Goal: Task Accomplishment & Management: Use online tool/utility

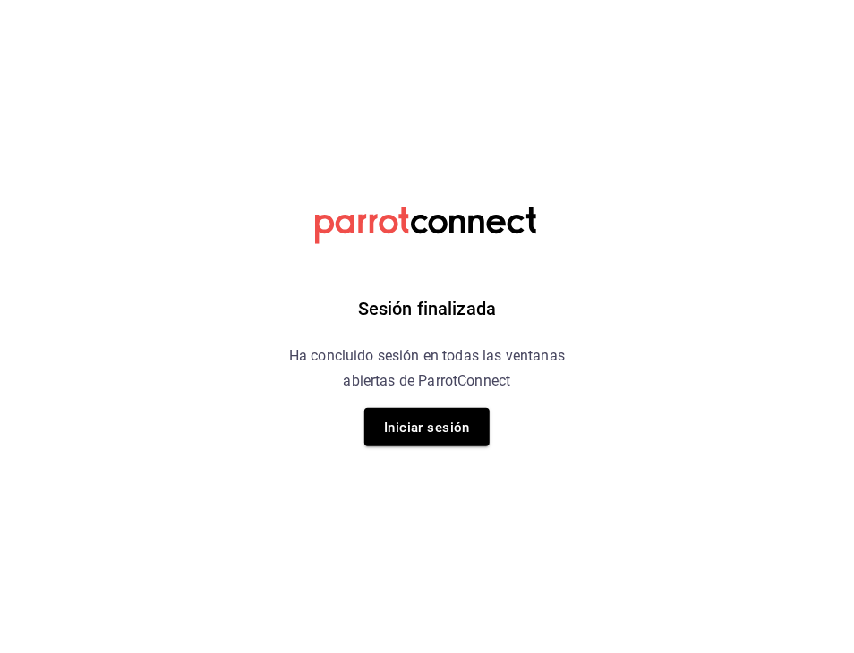
click at [466, 447] on div "Sesión finalizada Ha concluido sesión en todas las ventanas abiertas de ParrotC…" at bounding box center [427, 326] width 452 height 653
click at [441, 427] on font "Iniciar sesión" at bounding box center [427, 428] width 86 height 16
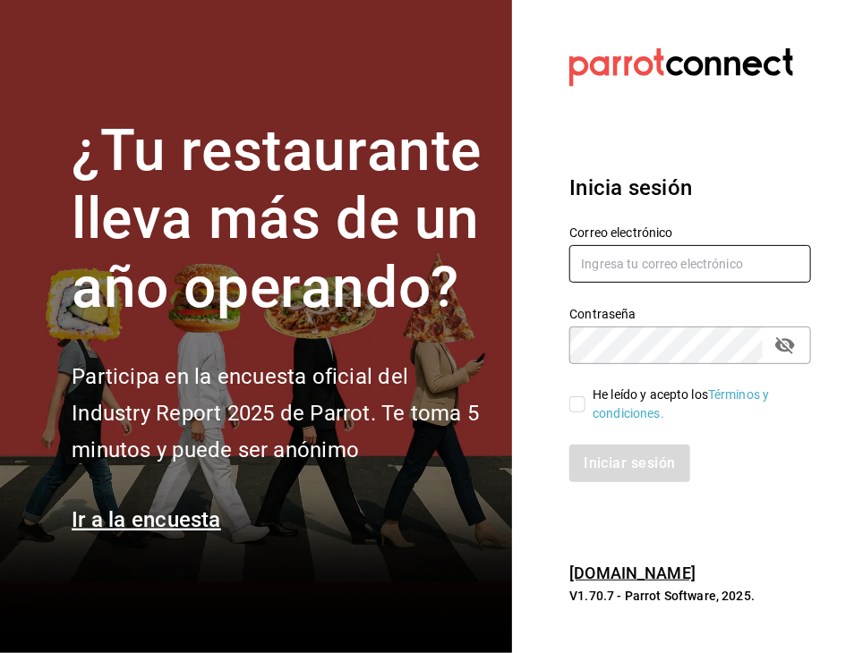
type input "[EMAIL_ADDRESS][DOMAIN_NAME]"
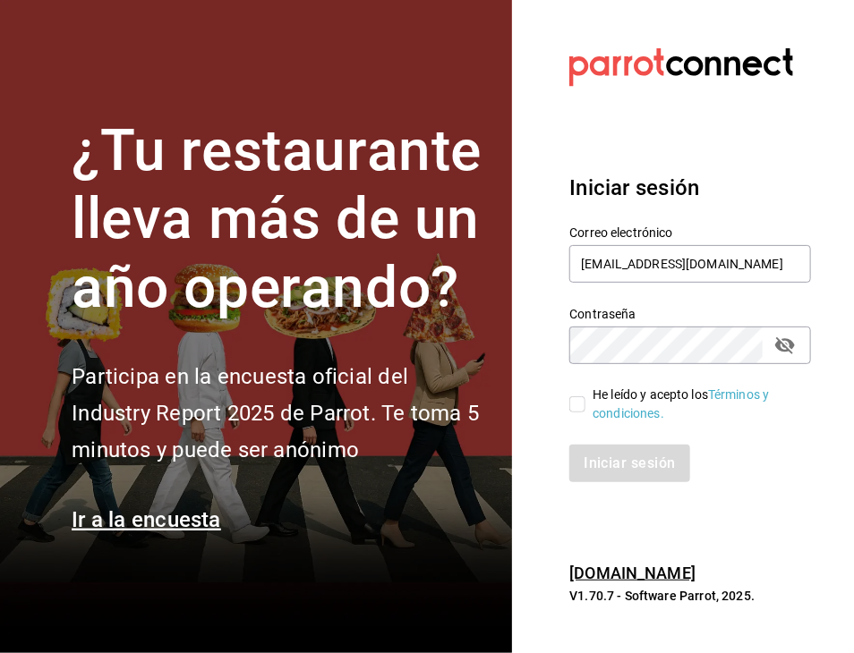
click at [581, 399] on input "He leído y acepto los Términos y condiciones." at bounding box center [577, 405] width 16 height 16
checkbox input "true"
click at [643, 465] on font "Iniciar sesión" at bounding box center [630, 463] width 91 height 17
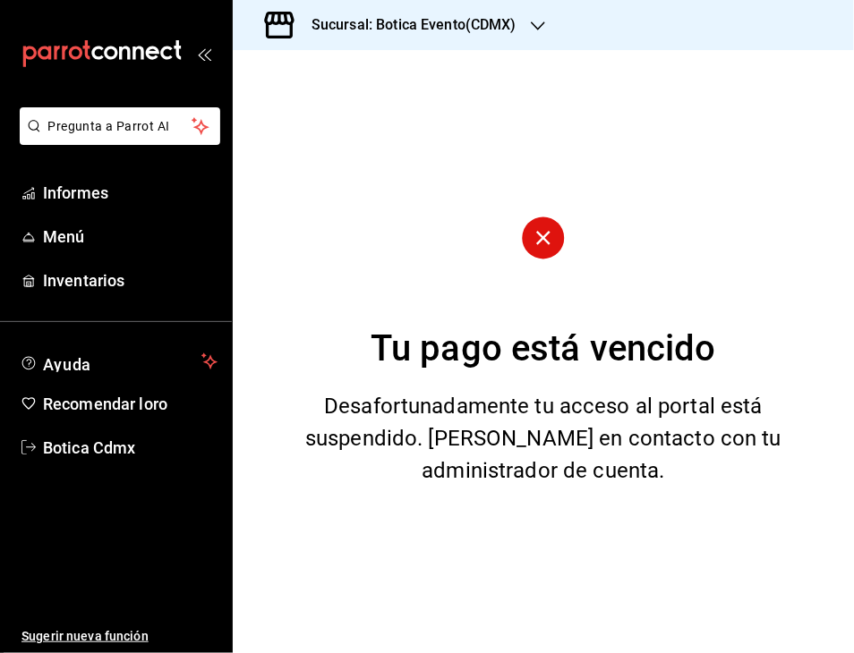
click at [526, 28] on div "Sucursal: Botica Evento(CDMX)" at bounding box center [399, 25] width 305 height 50
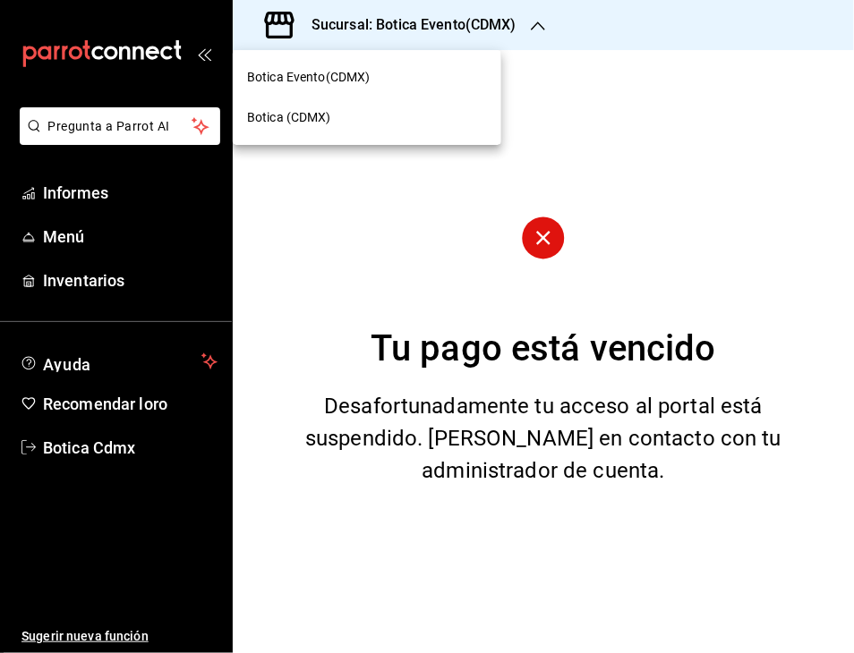
click at [272, 113] on font "Botica (CDMX)" at bounding box center [289, 117] width 84 height 14
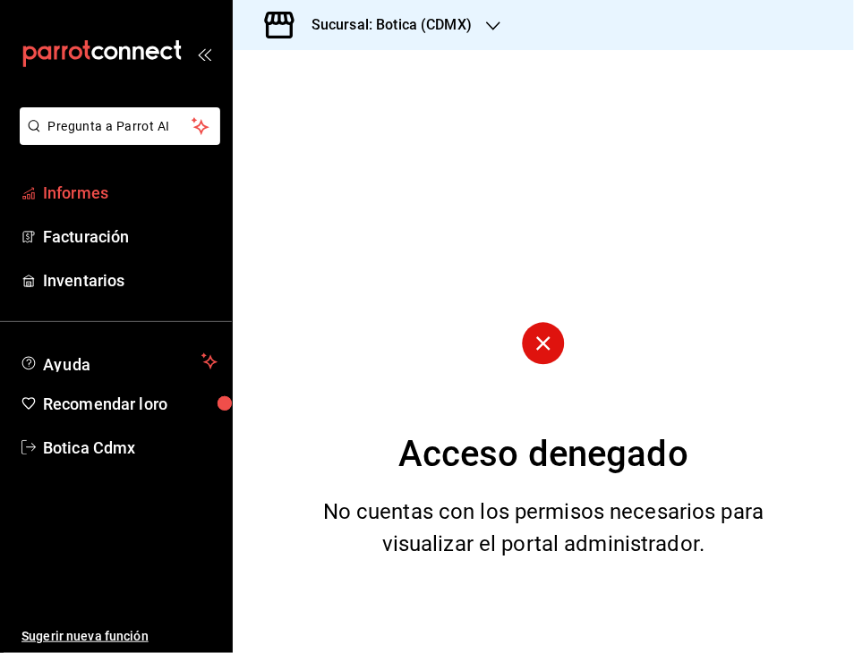
click at [78, 201] on font "Informes" at bounding box center [75, 193] width 65 height 19
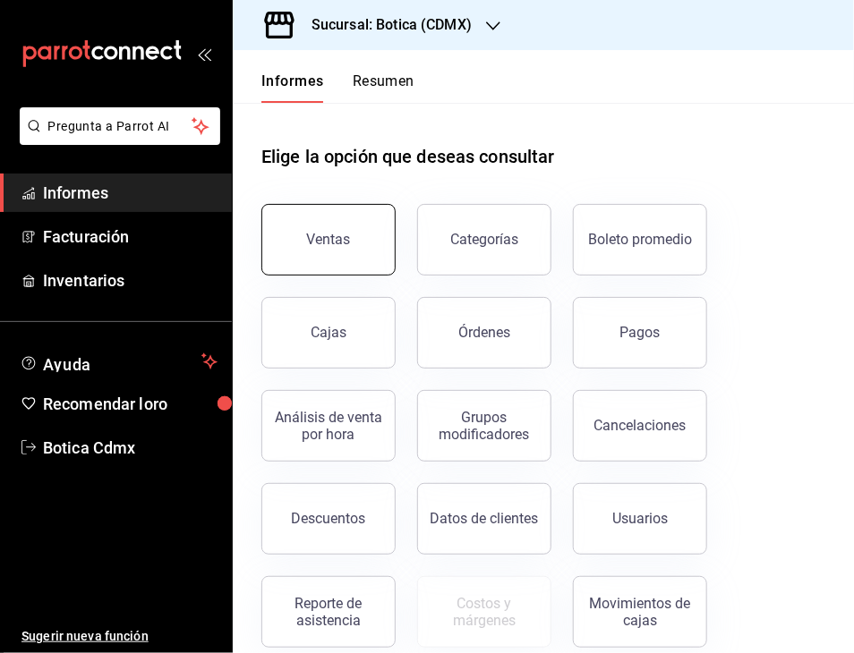
click at [326, 237] on font "Ventas" at bounding box center [329, 239] width 44 height 17
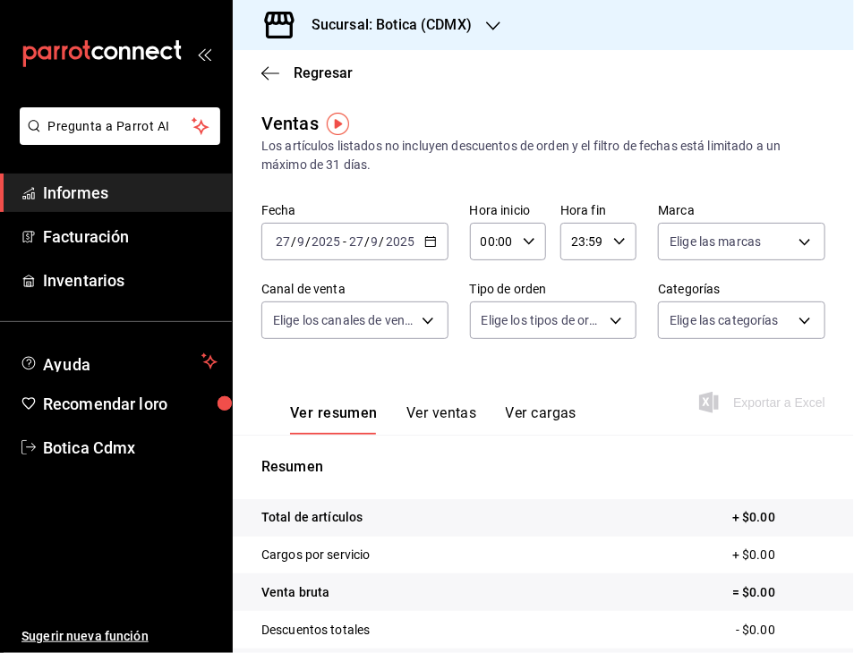
click at [429, 240] on icon "button" at bounding box center [430, 241] width 13 height 13
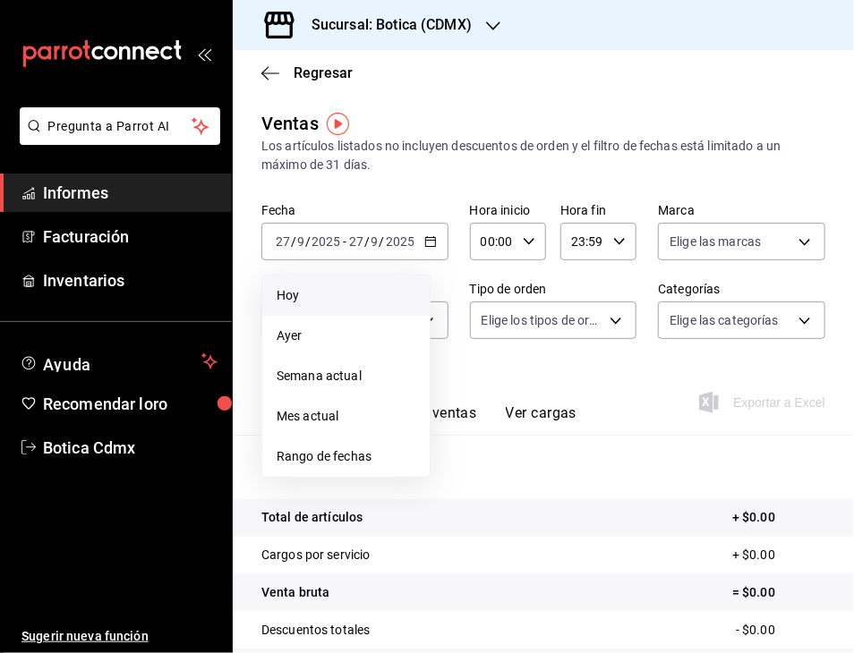
click at [302, 294] on span "Hoy" at bounding box center [346, 295] width 139 height 19
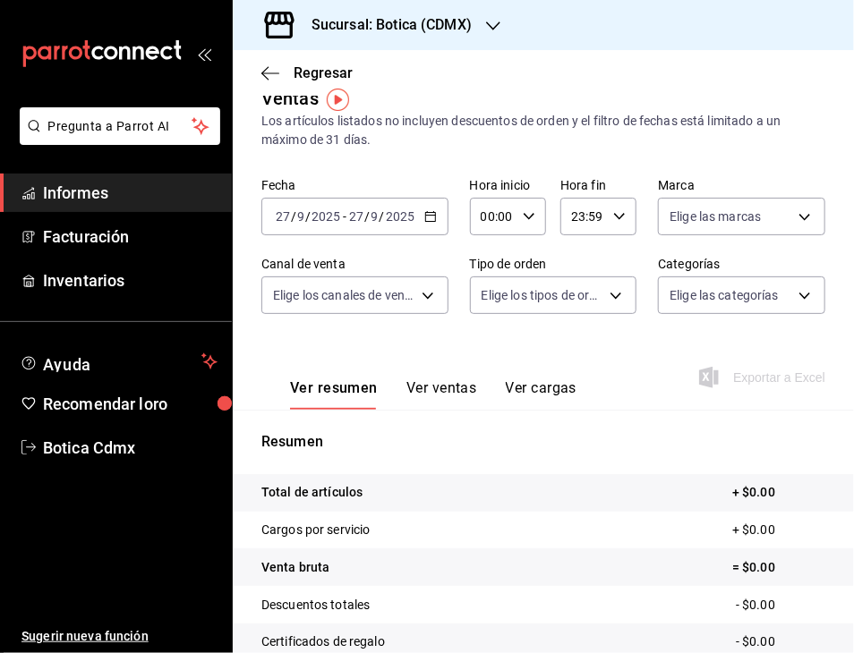
scroll to position [24, 0]
click at [342, 91] on img "button" at bounding box center [338, 100] width 22 height 22
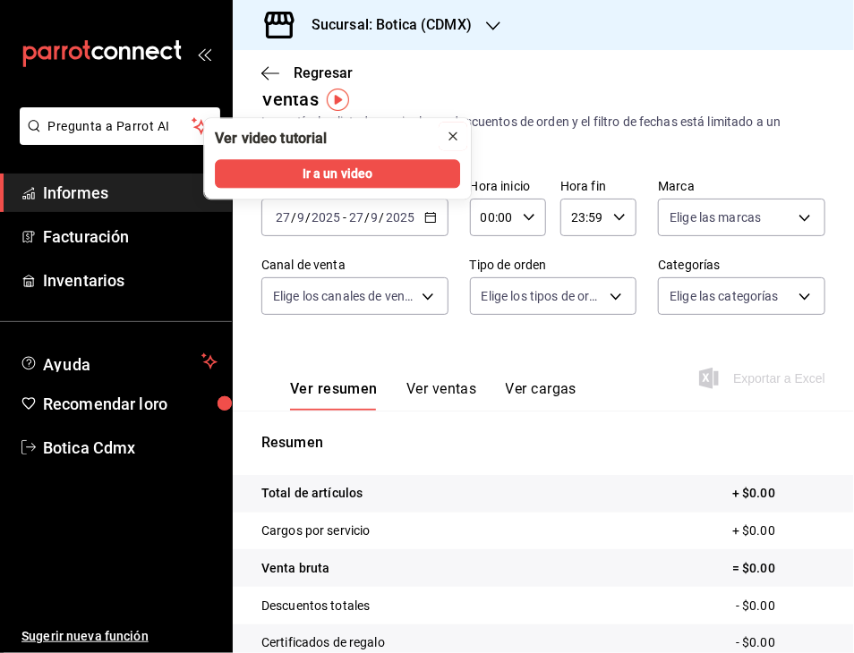
click at [452, 137] on icon "cerca" at bounding box center [452, 135] width 7 height 7
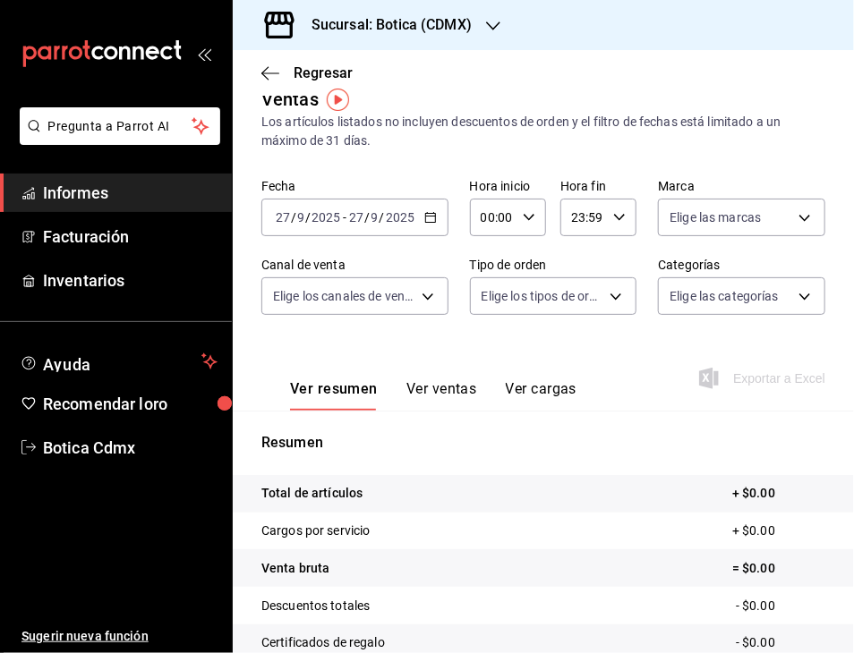
click at [440, 396] on font "Ver ventas" at bounding box center [441, 388] width 71 height 17
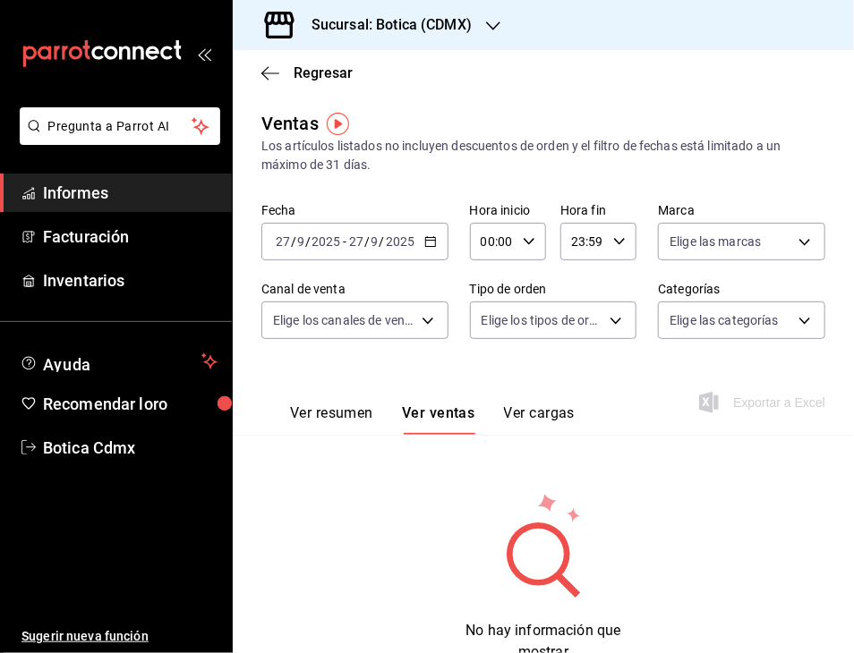
click at [427, 245] on icon "button" at bounding box center [430, 241] width 13 height 13
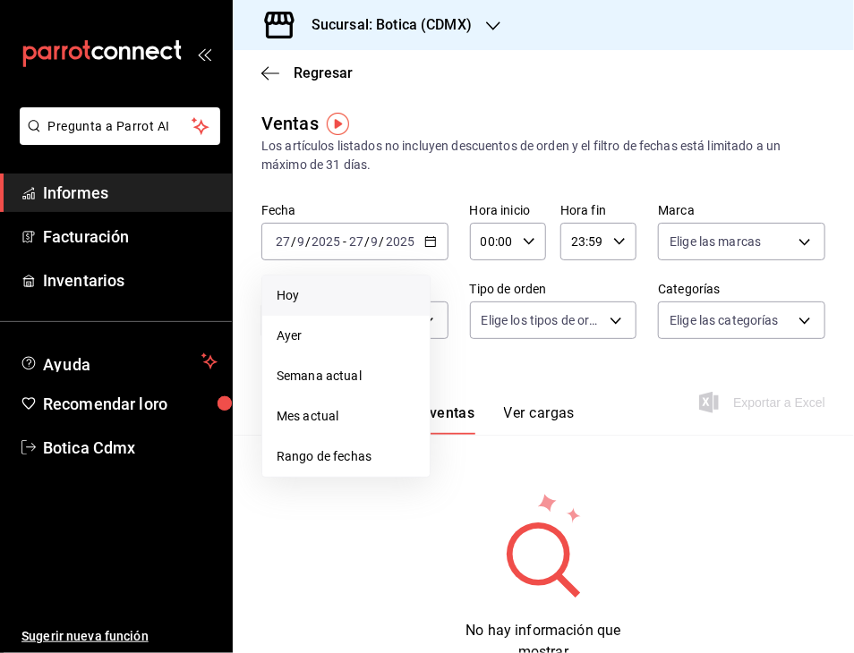
click at [287, 305] on li "Hoy" at bounding box center [345, 296] width 167 height 40
